Goal: Information Seeking & Learning: Learn about a topic

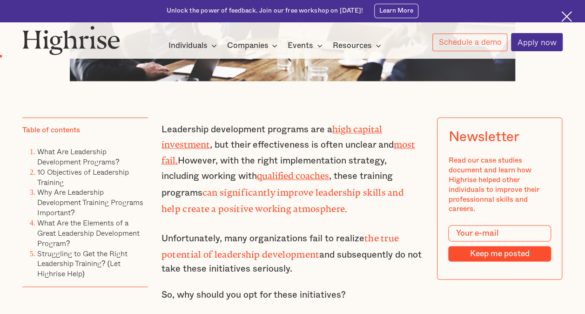
scroll to position [465, 0]
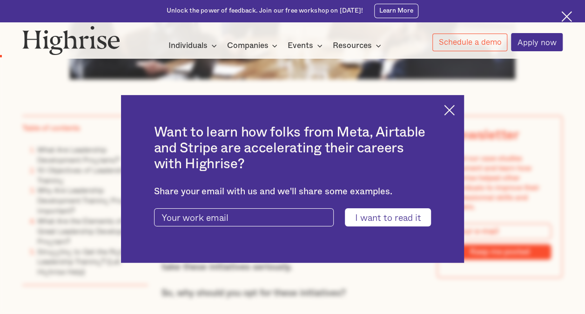
click at [451, 108] on img at bounding box center [449, 110] width 11 height 11
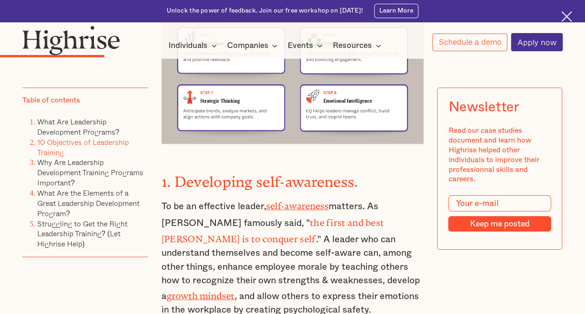
scroll to position [1629, 0]
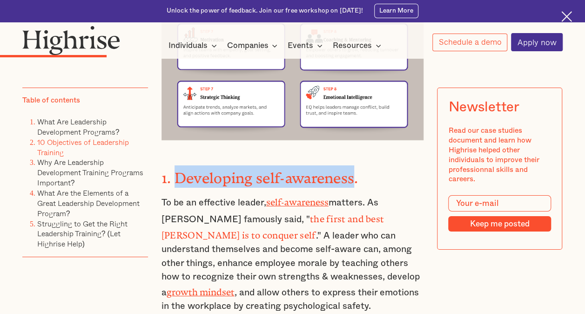
drag, startPoint x: 175, startPoint y: 152, endPoint x: 355, endPoint y: 160, distance: 179.8
click at [355, 169] on strong "1. Developing self-awareness." at bounding box center [259, 173] width 197 height 9
copy strong "Developing self-awareness"
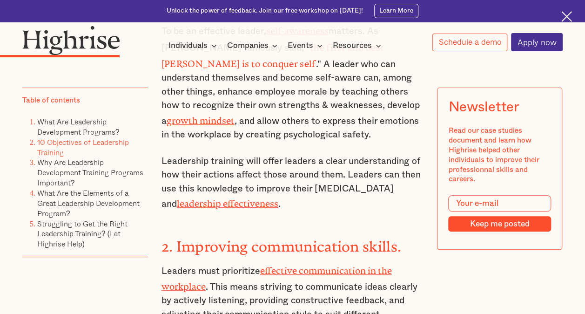
scroll to position [1815, 0]
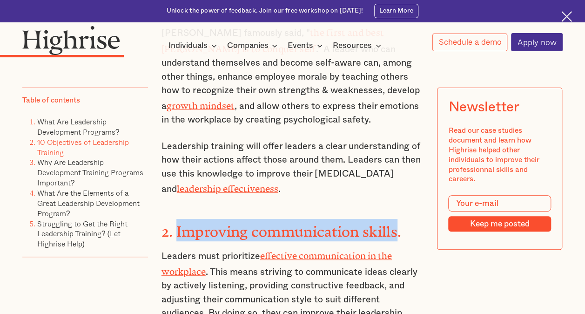
drag, startPoint x: 174, startPoint y: 201, endPoint x: 399, endPoint y: 202, distance: 225.2
click at [399, 223] on strong "2. Improving communication skills." at bounding box center [281, 227] width 240 height 9
copy strong "Improving communication skills"
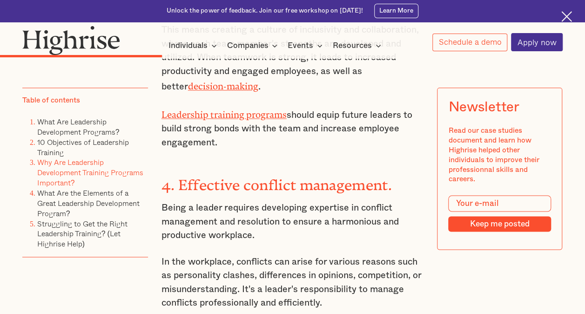
scroll to position [2280, 0]
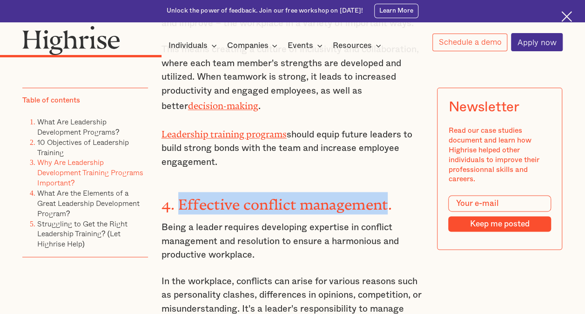
drag, startPoint x: 179, startPoint y: 164, endPoint x: 393, endPoint y: 167, distance: 213.6
click at [392, 196] on strong "4. Effective conflict management." at bounding box center [276, 200] width 230 height 9
copy strong "Effective conflict management"
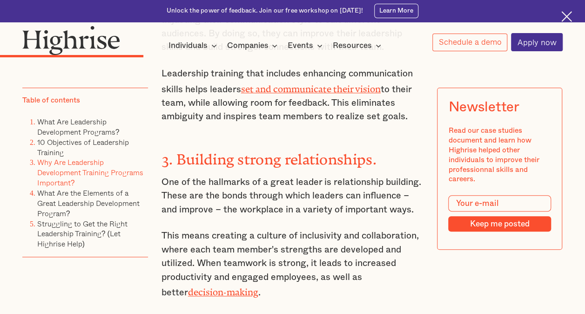
scroll to position [2047, 0]
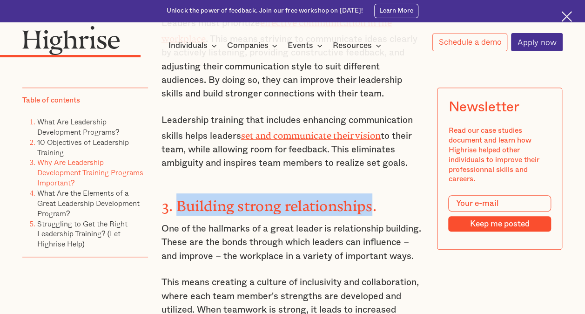
drag, startPoint x: 174, startPoint y: 165, endPoint x: 374, endPoint y: 166, distance: 199.1
click at [374, 197] on strong "3. Building strong relationships." at bounding box center [268, 201] width 215 height 9
copy strong "Building strong relationships"
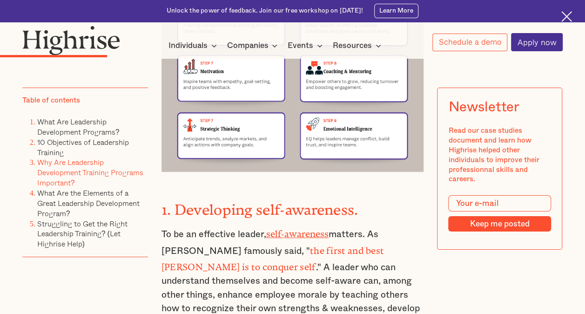
scroll to position [1535, 0]
